Goal: Task Accomplishment & Management: Use online tool/utility

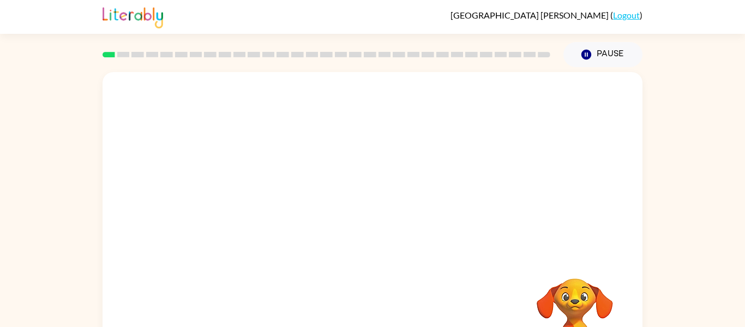
click at [512, 295] on div "Your browser must support playing .mp4 files to use Literably. Please try using…" at bounding box center [372, 227] width 540 height 311
click at [602, 65] on button "Pause Pause" at bounding box center [602, 54] width 79 height 25
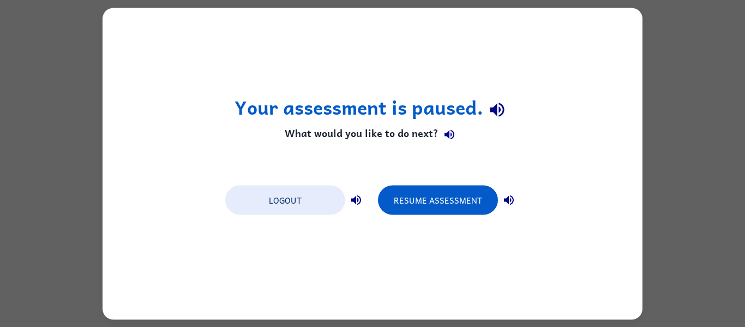
click at [699, 130] on div "Your assessment is paused. What would you like to do next? Logout Resume Assess…" at bounding box center [372, 163] width 745 height 327
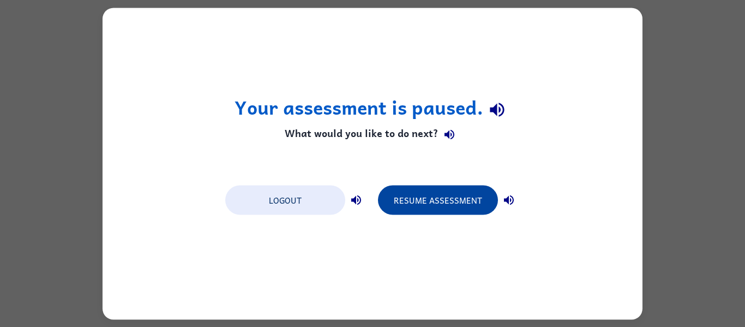
click at [450, 190] on button "Resume Assessment" at bounding box center [438, 199] width 120 height 29
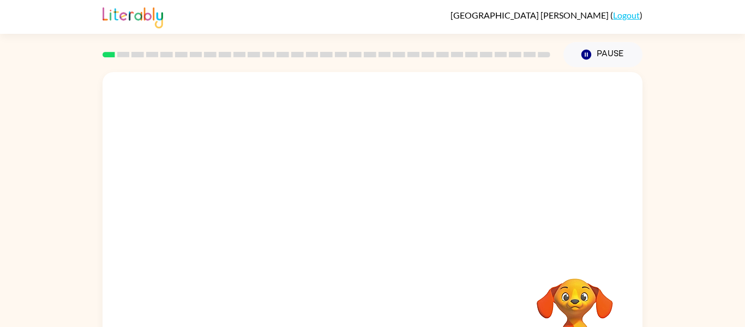
click at [279, 172] on video "Your browser must support playing .mp4 files to use Literably. Please try using…" at bounding box center [372, 163] width 540 height 183
click at [280, 170] on video "Your browser must support playing .mp4 files to use Literably. Please try using…" at bounding box center [372, 163] width 540 height 183
click at [376, 245] on div at bounding box center [372, 233] width 70 height 40
click at [379, 222] on button "button" at bounding box center [372, 233] width 70 height 40
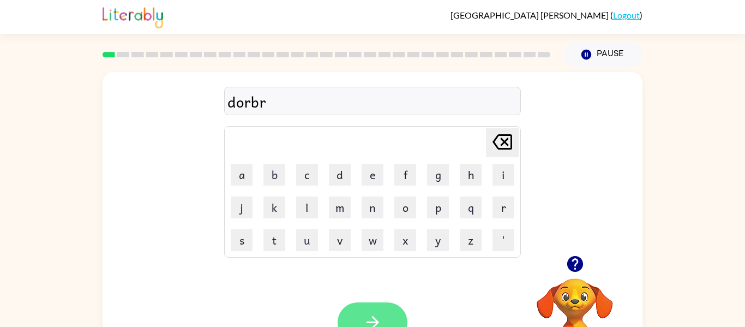
click at [376, 314] on icon "button" at bounding box center [372, 321] width 19 height 19
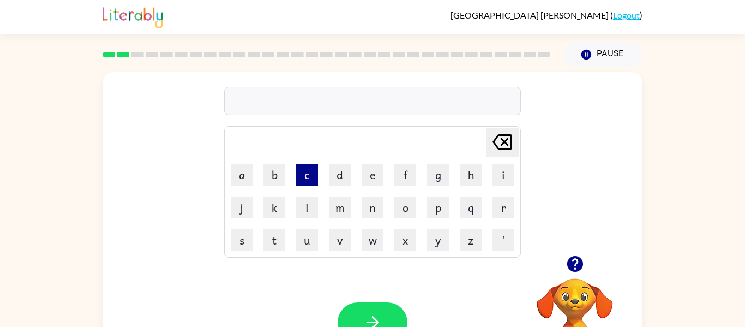
click at [310, 164] on button "c" at bounding box center [307, 175] width 22 height 22
click at [242, 166] on button "a" at bounding box center [242, 175] width 22 height 22
click at [372, 248] on button "w" at bounding box center [372, 240] width 22 height 22
click at [375, 214] on button "n" at bounding box center [372, 207] width 22 height 22
click at [273, 235] on button "t" at bounding box center [274, 240] width 22 height 22
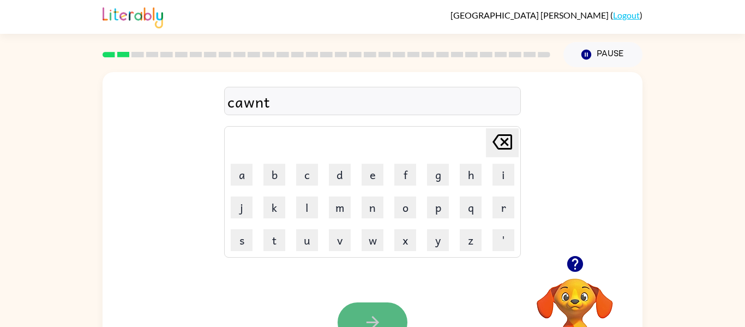
click at [366, 307] on button "button" at bounding box center [372, 322] width 70 height 40
click at [570, 304] on video "Your browser must support playing .mp4 files to use Literably. Please try using…" at bounding box center [574, 315] width 109 height 109
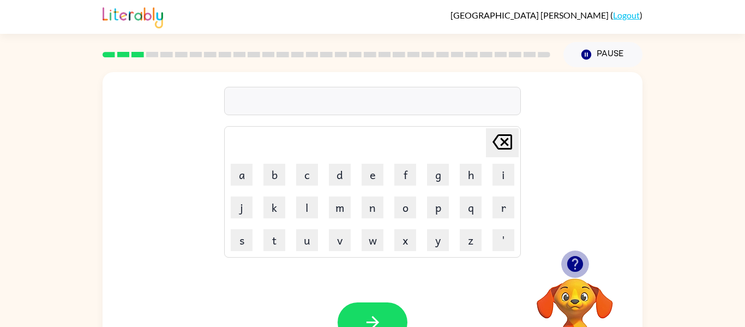
click at [577, 263] on icon "button" at bounding box center [574, 263] width 19 height 19
click at [297, 213] on button "l" at bounding box center [307, 207] width 22 height 22
click at [575, 263] on icon "button" at bounding box center [574, 263] width 19 height 19
click at [403, 215] on button "o" at bounding box center [405, 207] width 22 height 22
click at [371, 171] on button "e" at bounding box center [372, 175] width 22 height 22
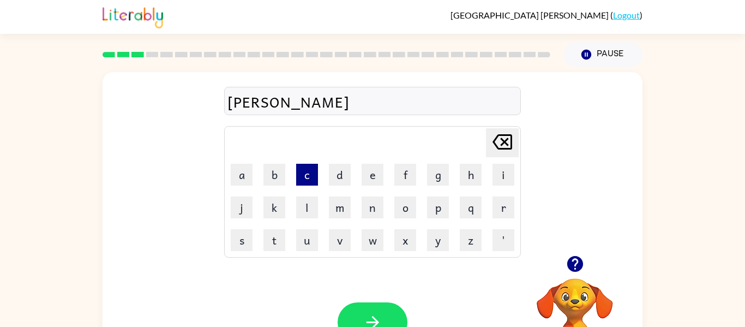
click at [304, 182] on button "c" at bounding box center [307, 175] width 22 height 22
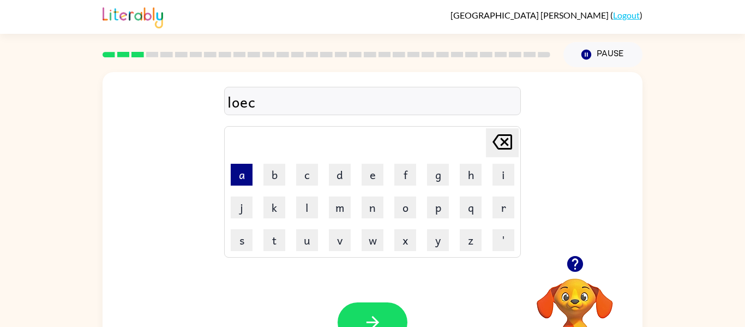
click at [247, 176] on button "a" at bounding box center [242, 175] width 22 height 22
click at [262, 234] on td "t" at bounding box center [274, 240] width 32 height 32
click at [264, 236] on button "t" at bounding box center [274, 240] width 22 height 22
click at [391, 313] on button "button" at bounding box center [372, 322] width 70 height 40
click at [269, 239] on button "t" at bounding box center [274, 240] width 22 height 22
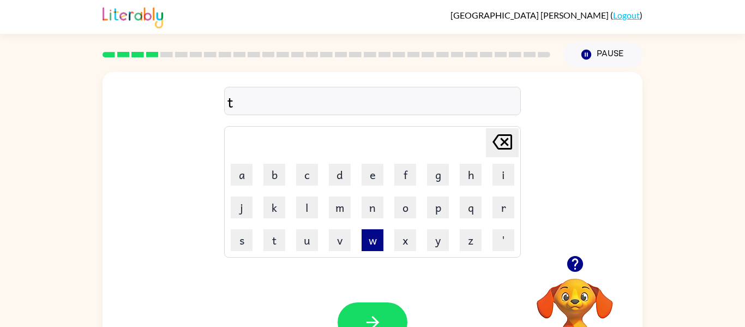
click at [377, 243] on button "w" at bounding box center [372, 240] width 22 height 22
click at [504, 171] on button "i" at bounding box center [503, 175] width 22 height 22
click at [376, 210] on button "n" at bounding box center [372, 207] width 22 height 22
click at [372, 314] on icon "button" at bounding box center [372, 321] width 19 height 19
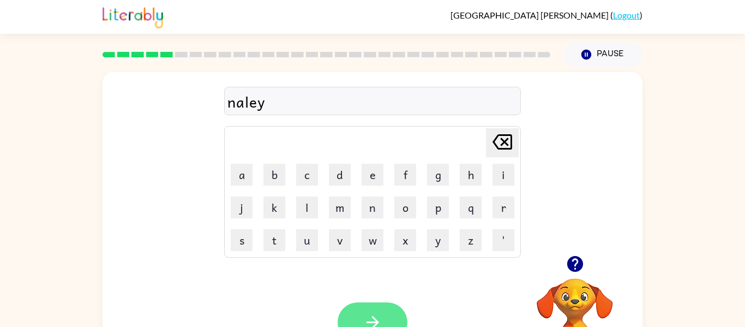
click at [368, 313] on icon "button" at bounding box center [372, 321] width 19 height 19
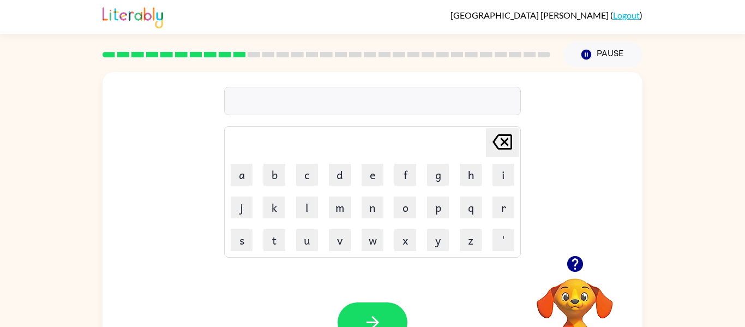
click at [576, 263] on icon "button" at bounding box center [574, 263] width 19 height 19
click at [358, 312] on button "button" at bounding box center [372, 322] width 70 height 40
click at [580, 263] on icon "button" at bounding box center [574, 264] width 16 height 16
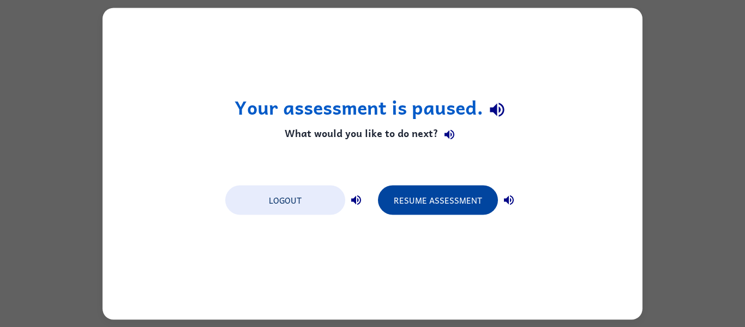
click at [418, 196] on button "Resume Assessment" at bounding box center [438, 199] width 120 height 29
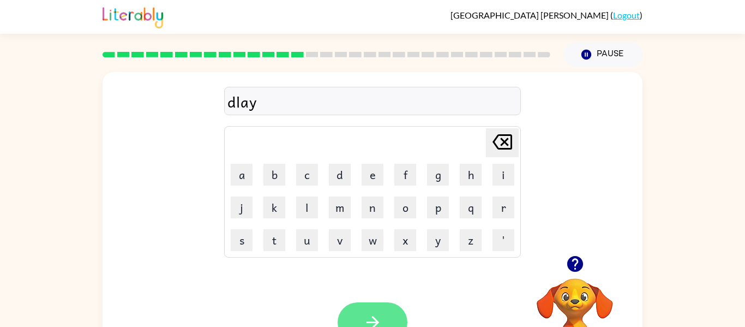
click at [383, 321] on button "button" at bounding box center [372, 322] width 70 height 40
click at [371, 316] on icon "button" at bounding box center [372, 321] width 19 height 19
click at [575, 261] on icon "button" at bounding box center [574, 264] width 16 height 16
click at [384, 317] on button "button" at bounding box center [372, 322] width 70 height 40
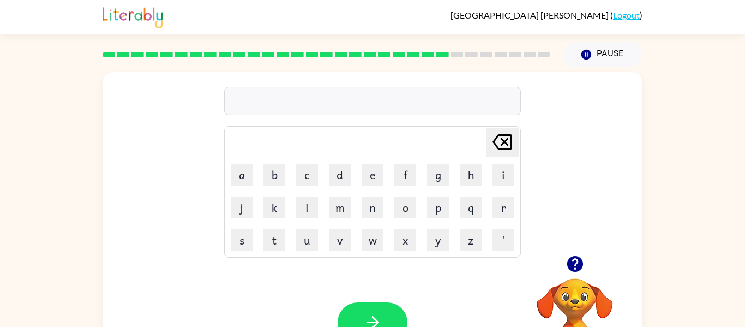
click at [578, 260] on icon "button" at bounding box center [574, 264] width 16 height 16
click at [391, 313] on button "button" at bounding box center [372, 322] width 70 height 40
